Goal: Information Seeking & Learning: Understand process/instructions

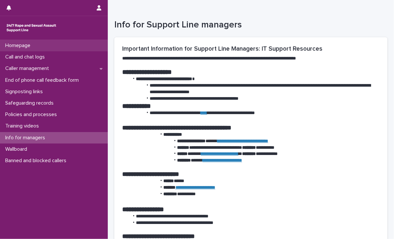
click at [36, 45] on div "Homepage" at bounding box center [54, 45] width 108 height 11
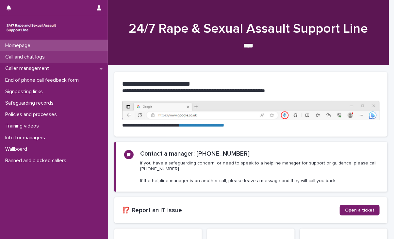
click at [42, 54] on p "Call and chat logs" at bounding box center [26, 57] width 47 height 6
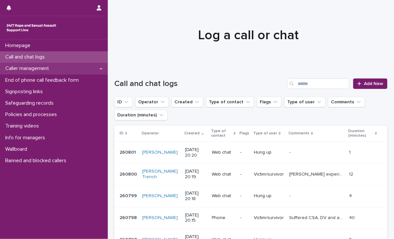
click at [54, 69] on p "Caller management" at bounding box center [29, 68] width 52 height 6
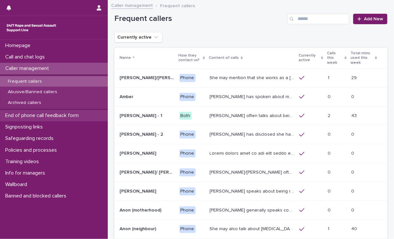
click at [55, 119] on div "End of phone call feedback form" at bounding box center [54, 115] width 108 height 11
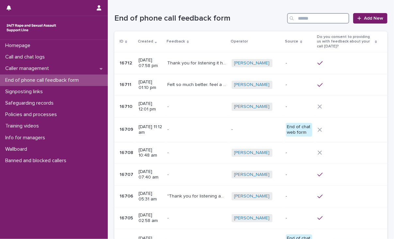
click at [297, 17] on input "Search" at bounding box center [318, 18] width 62 height 10
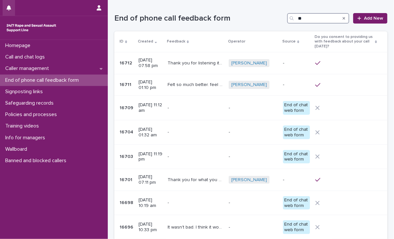
type input "**"
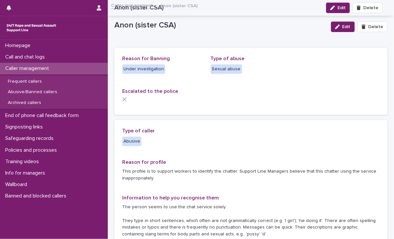
scroll to position [251, 0]
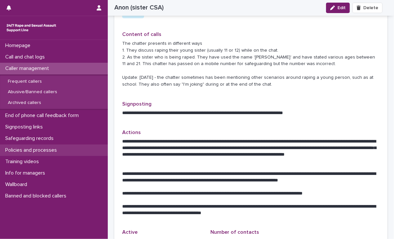
click at [63, 149] on div "Policies and processes" at bounding box center [54, 149] width 108 height 11
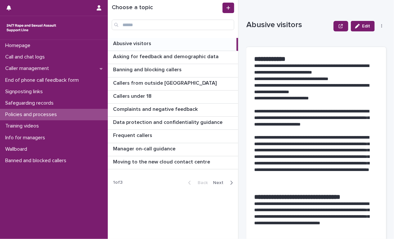
click at [226, 180] on span "Next" at bounding box center [220, 182] width 14 height 5
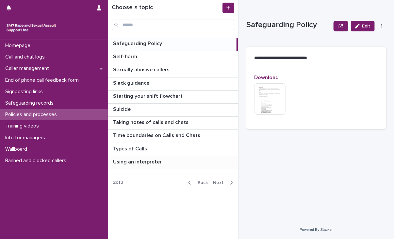
click at [163, 161] on p at bounding box center [174, 162] width 123 height 6
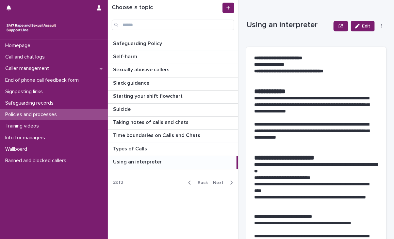
click at [151, 195] on div "Choose a topic Safeguarding Policy Safeguarding Policy Self-harm Self-harm Sexu…" at bounding box center [173, 119] width 131 height 239
click at [205, 180] on button "Back" at bounding box center [196, 183] width 27 height 6
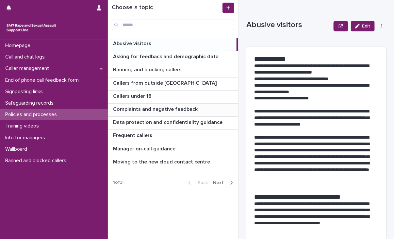
click at [182, 108] on p "Complaints and negative feedback" at bounding box center [156, 109] width 86 height 8
